Goal: Transaction & Acquisition: Obtain resource

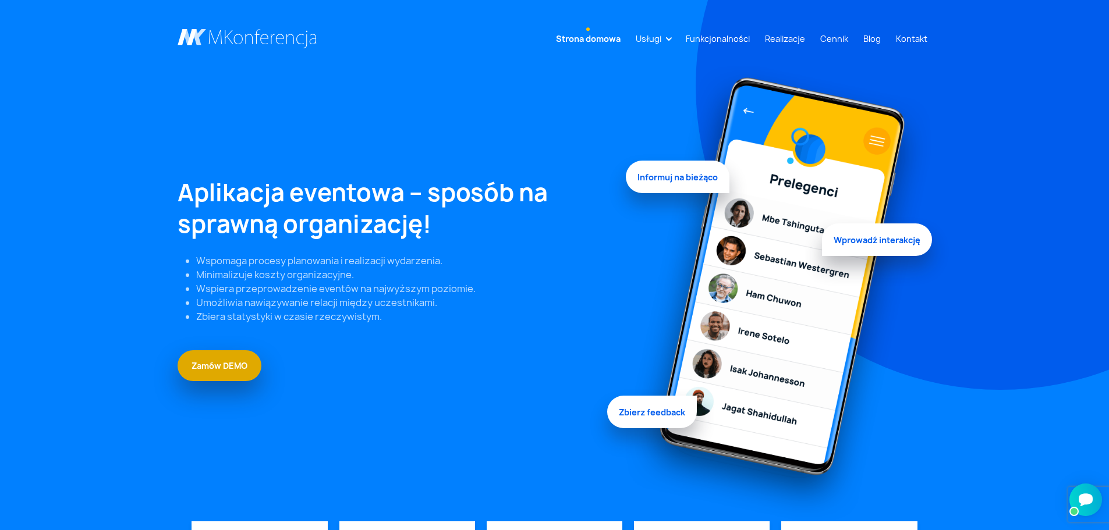
click at [236, 370] on link "Zamów DEMO" at bounding box center [220, 365] width 84 height 31
